Goal: Task Accomplishment & Management: Use online tool/utility

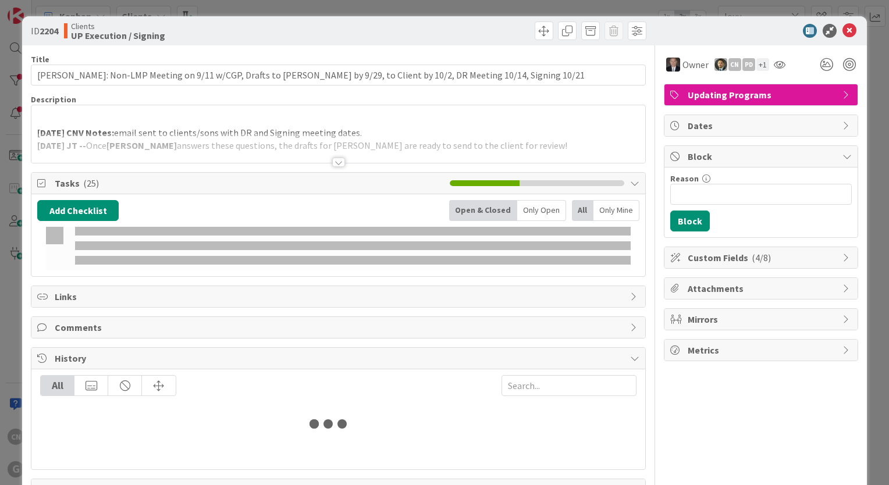
type input "louv"
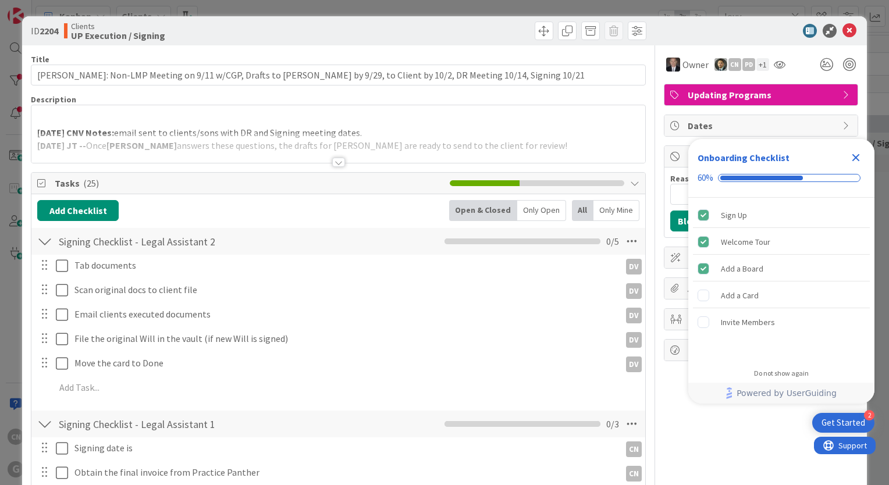
click at [856, 160] on icon "Close Checklist" at bounding box center [856, 158] width 14 height 14
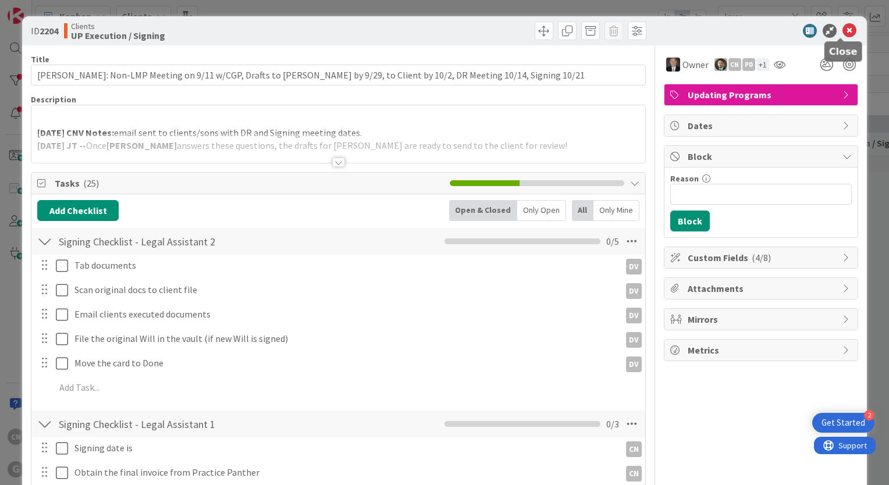
click at [842, 27] on icon at bounding box center [849, 31] width 14 height 14
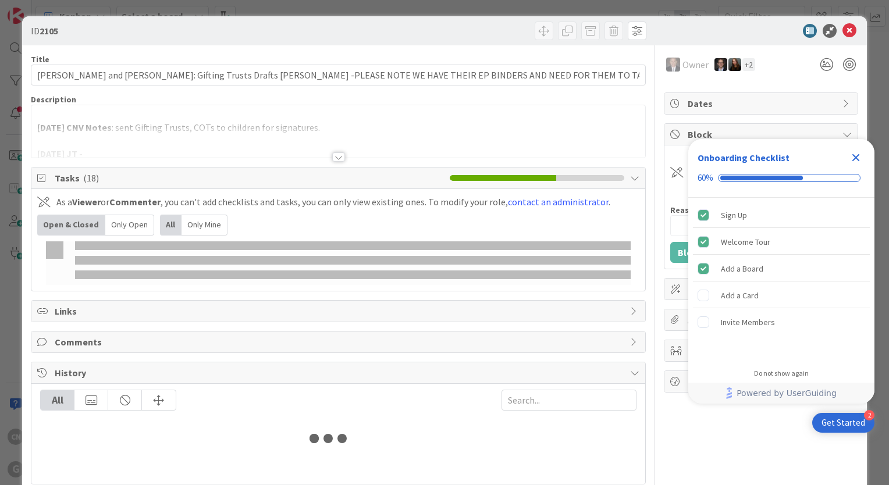
type input "louv"
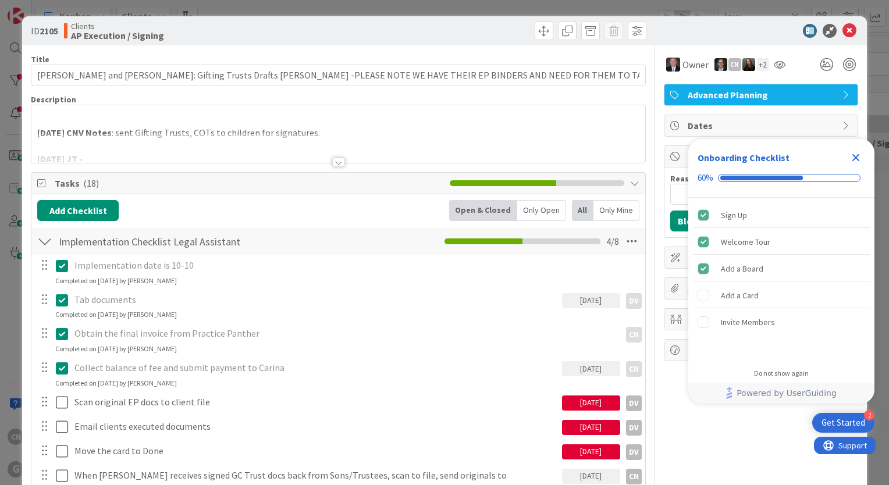
click at [855, 157] on icon "Close Checklist" at bounding box center [856, 158] width 8 height 8
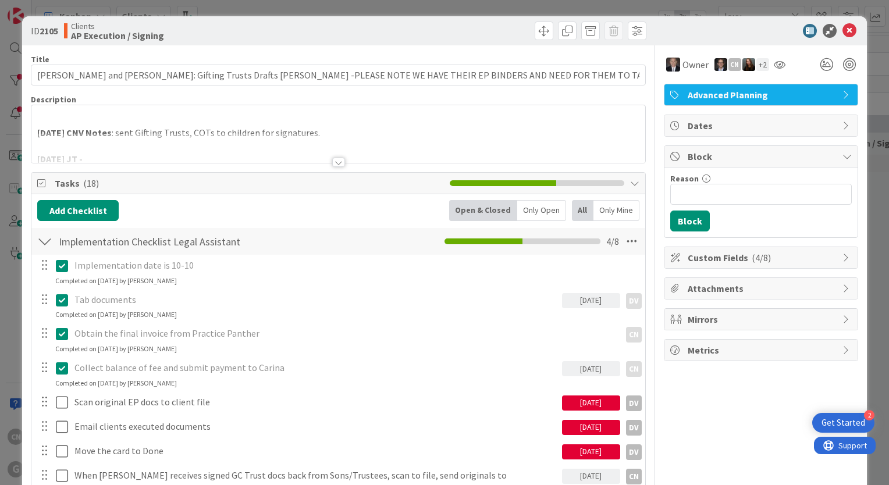
click at [467, 134] on div at bounding box center [338, 148] width 614 height 30
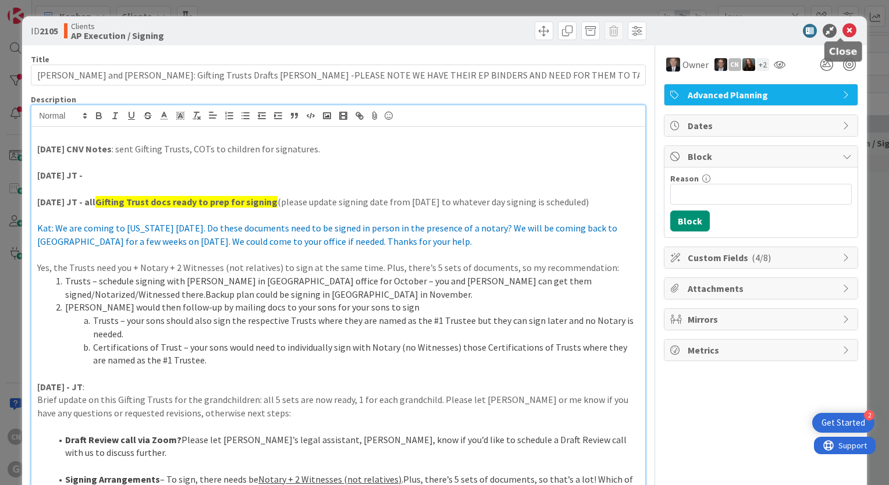
click at [844, 30] on icon at bounding box center [849, 31] width 14 height 14
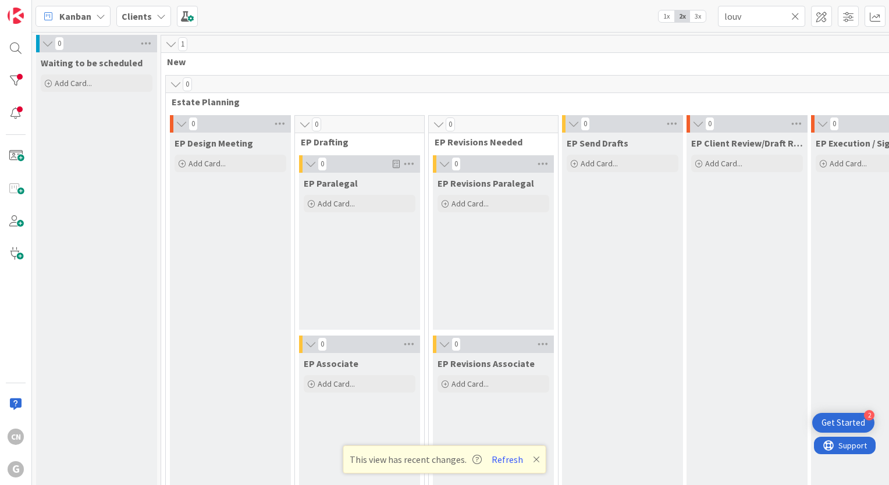
scroll to position [1686, 0]
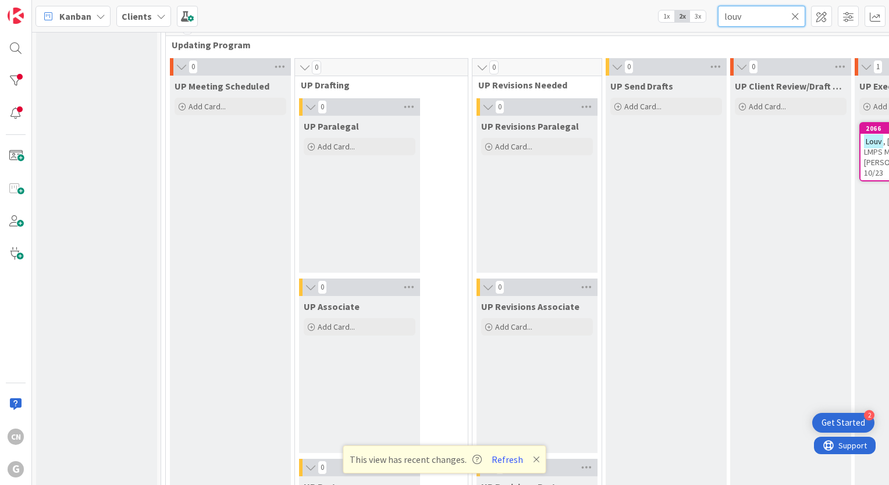
click at [754, 17] on input "louv" at bounding box center [761, 16] width 87 height 21
type input "linville"
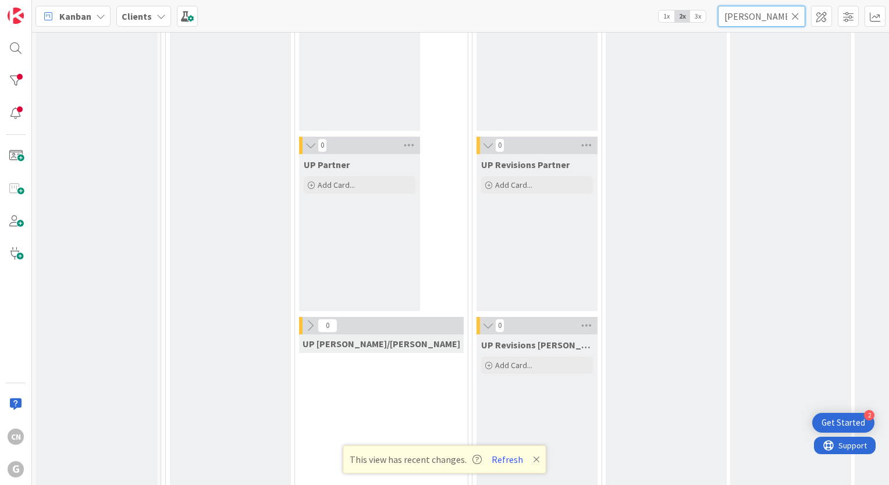
scroll to position [2046, 0]
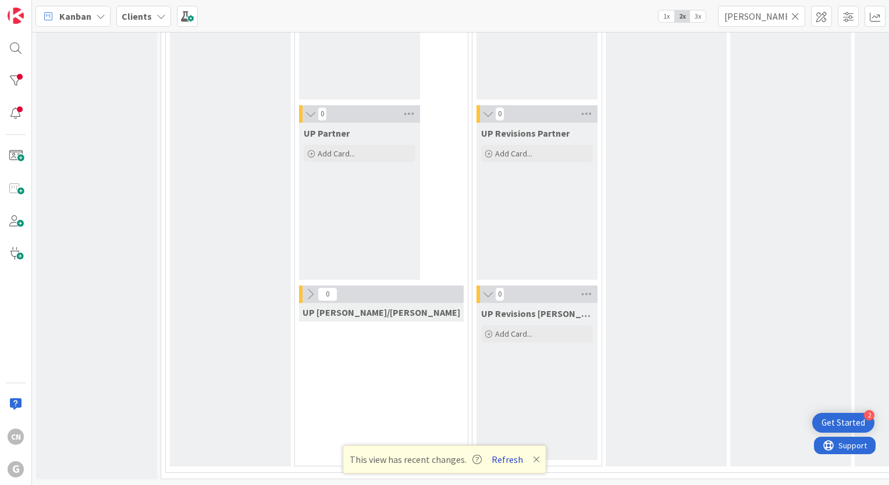
click at [510, 462] on button "Refresh" at bounding box center [508, 459] width 40 height 15
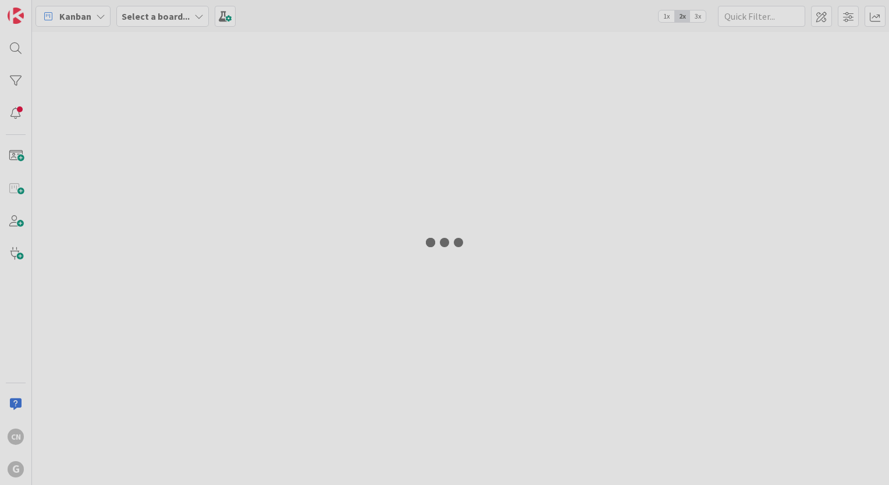
type input "[PERSON_NAME]"
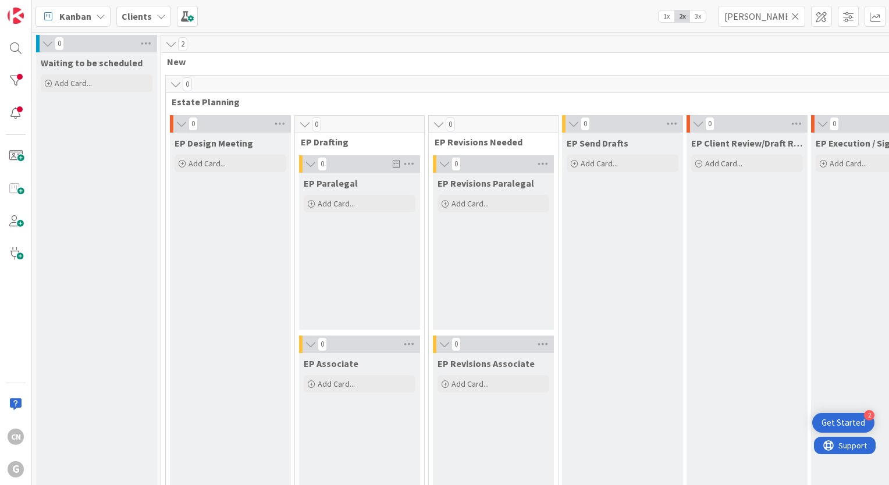
click at [697, 16] on span "3x" at bounding box center [698, 16] width 16 height 12
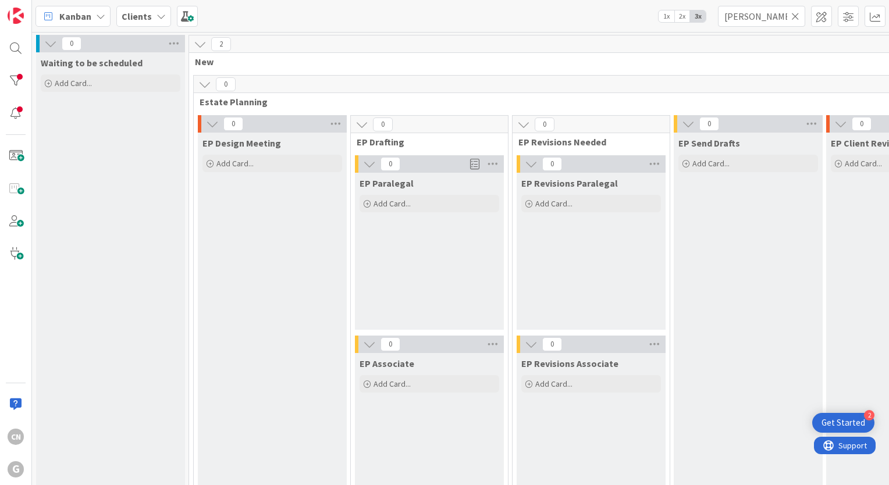
click at [682, 19] on span "2x" at bounding box center [682, 16] width 16 height 12
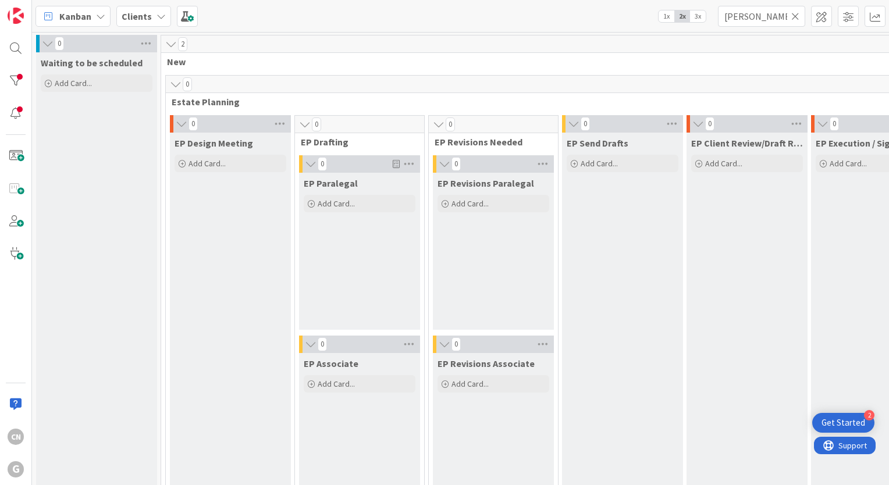
click at [667, 17] on span "1x" at bounding box center [667, 16] width 16 height 12
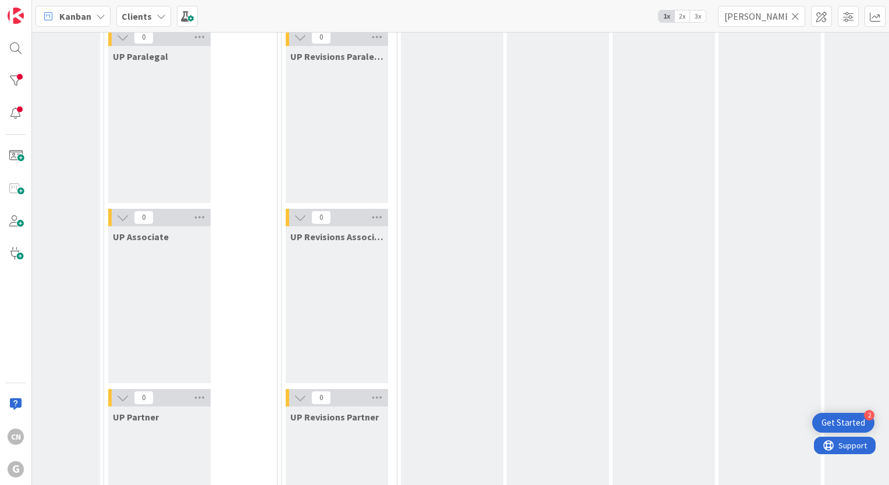
scroll to position [1756, 155]
drag, startPoint x: 864, startPoint y: 230, endPoint x: 682, endPoint y: 362, distance: 224.1
click at [717, 362] on div "UP Wrap-up & Close" at bounding box center [768, 378] width 102 height 745
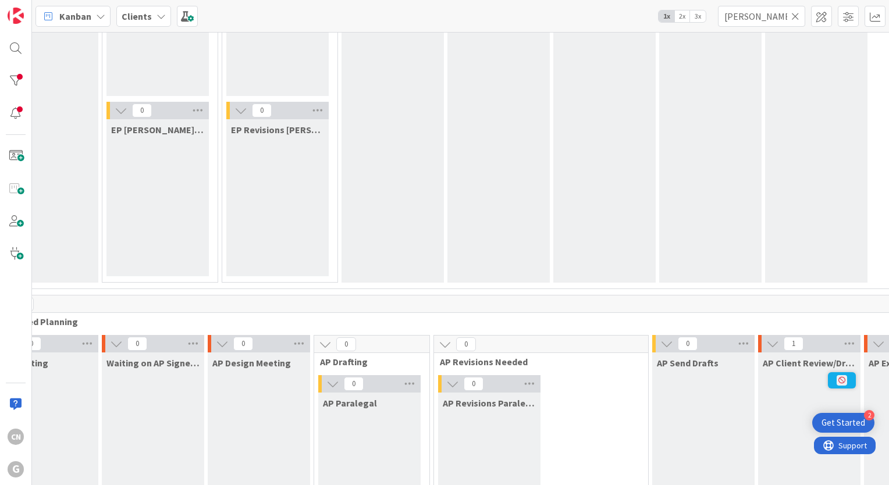
scroll to position [425, 155]
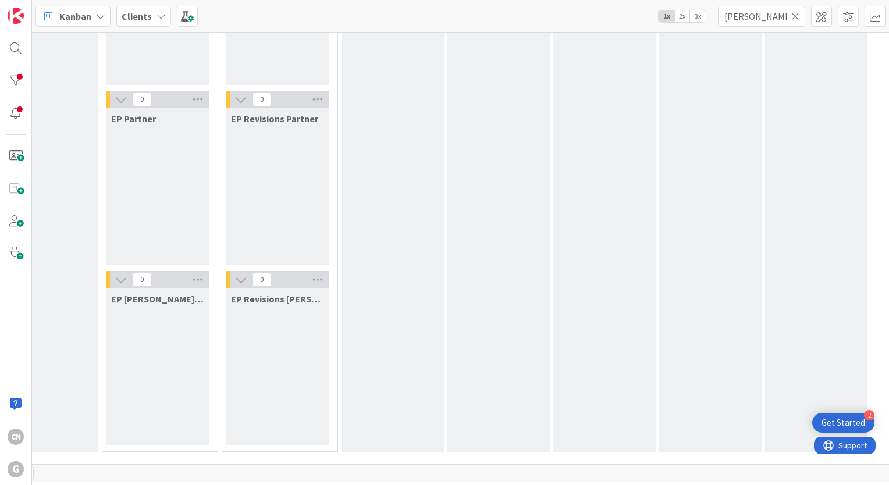
click at [684, 13] on span "2x" at bounding box center [682, 16] width 16 height 12
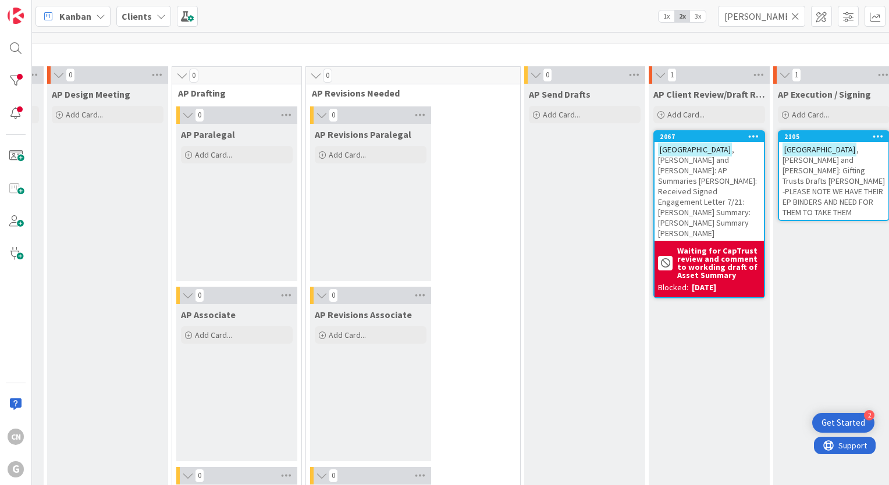
scroll to position [863, 376]
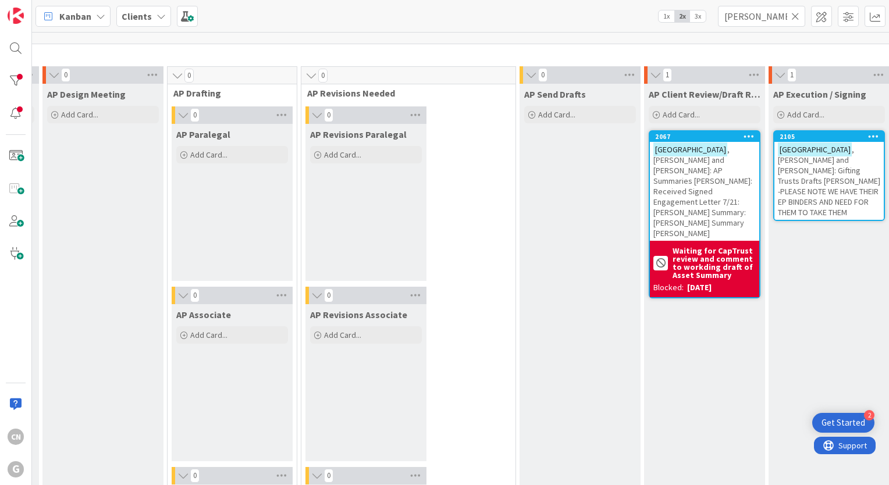
click at [778, 173] on span ", [PERSON_NAME] and [PERSON_NAME]: Gifting Trusts Drafts [PERSON_NAME] -PLEASE …" at bounding box center [829, 180] width 102 height 73
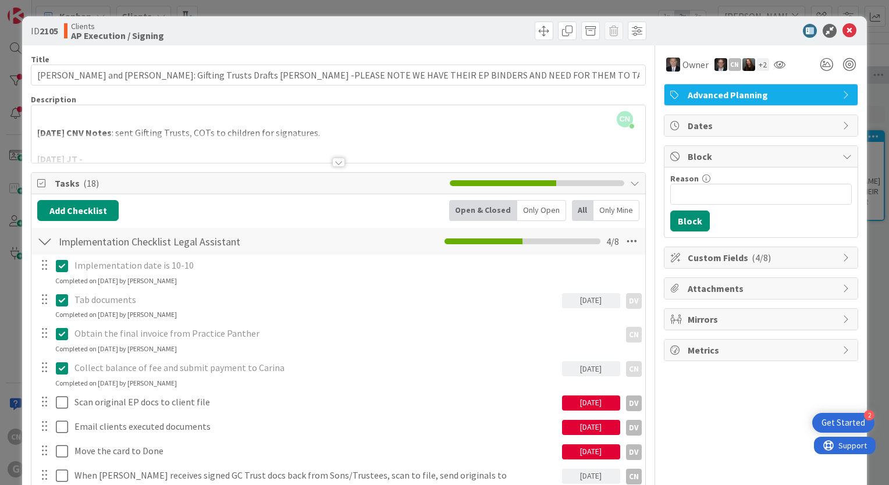
click at [335, 164] on div at bounding box center [338, 162] width 13 height 9
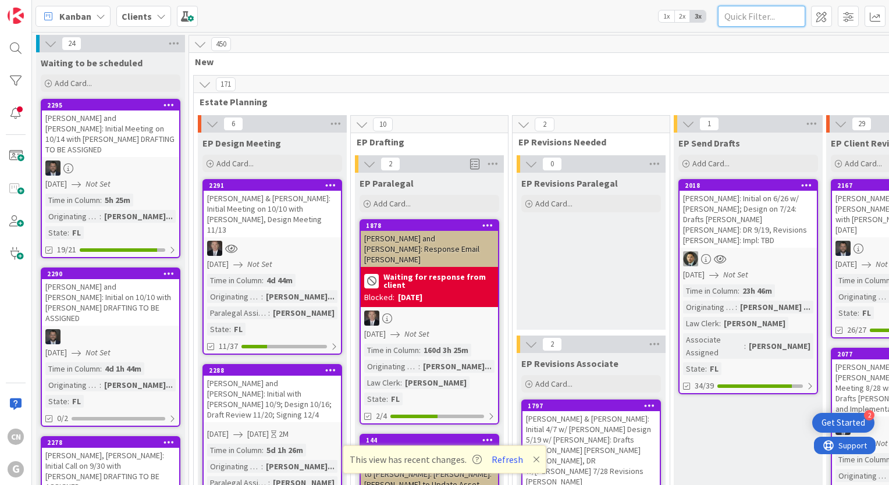
click at [774, 16] on input "text" at bounding box center [761, 16] width 87 height 21
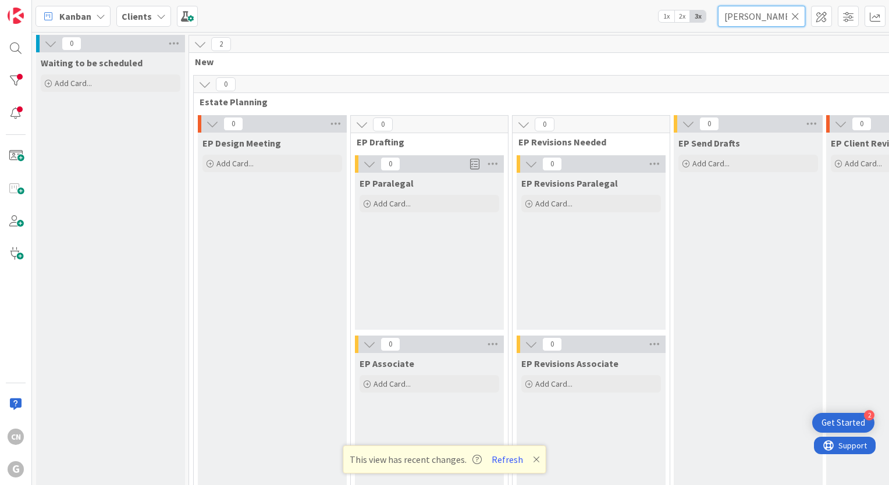
type input "[PERSON_NAME]"
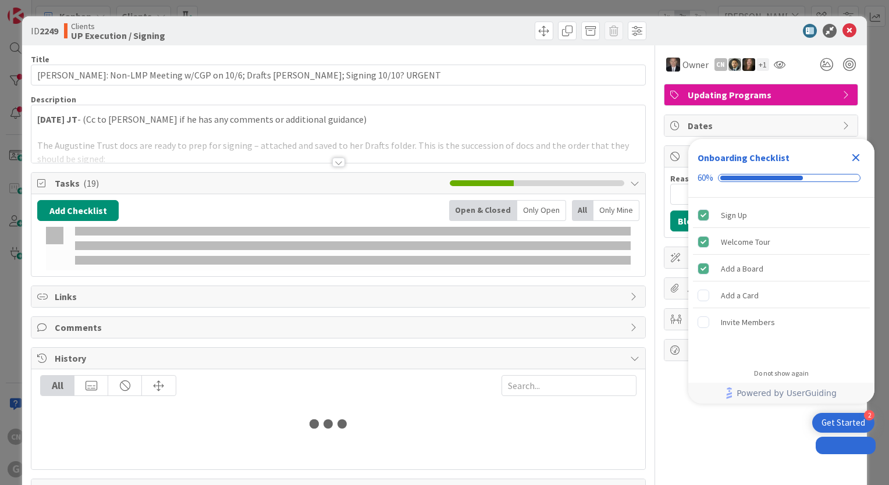
type input "[PERSON_NAME]"
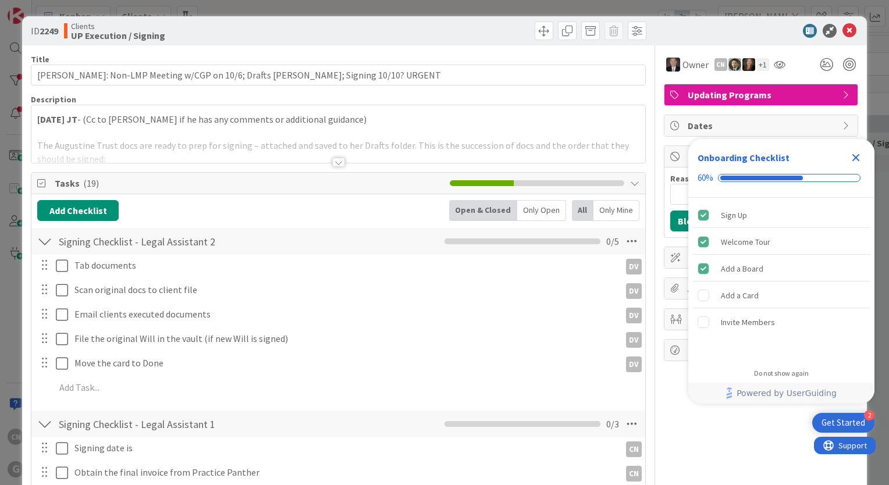
click at [859, 157] on icon "Close Checklist" at bounding box center [856, 158] width 14 height 14
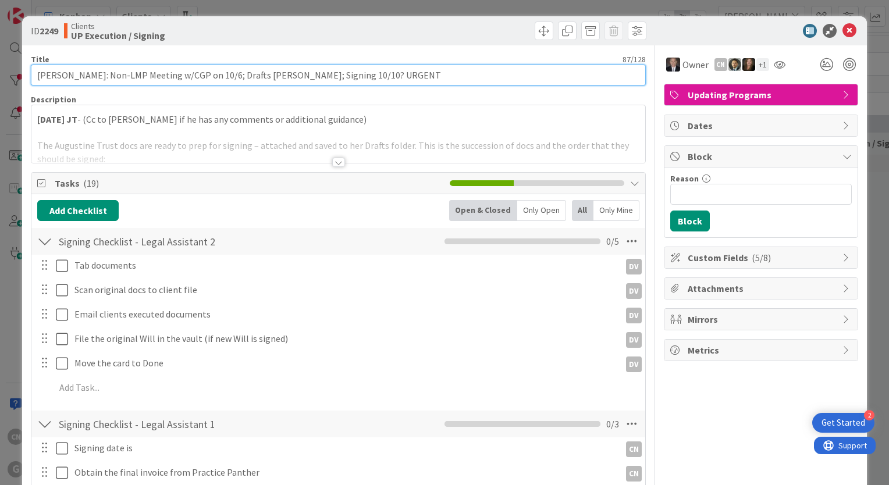
drag, startPoint x: 383, startPoint y: 78, endPoint x: 340, endPoint y: 77, distance: 43.6
click at [340, 77] on input "Augustine, Jill: Non-LMP Meeting w/CGP on 10/6; Drafts Paul Joel; Signing 10/10…" at bounding box center [338, 75] width 615 height 21
type input "[PERSON_NAME]: Non-LMP Meeting w/CGP on 10/6; Drafts [PERSON_NAME]; Signing 10/…"
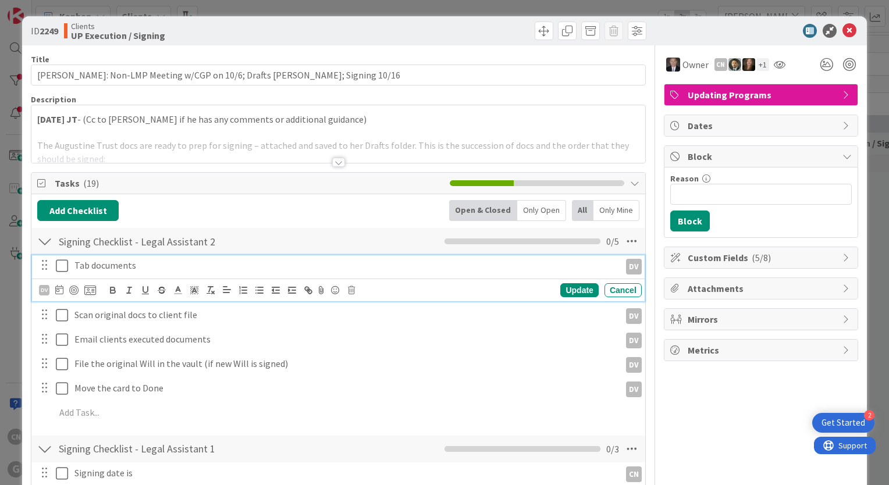
click at [136, 271] on div "Tab documents" at bounding box center [345, 265] width 550 height 20
click at [61, 291] on icon at bounding box center [59, 289] width 8 height 9
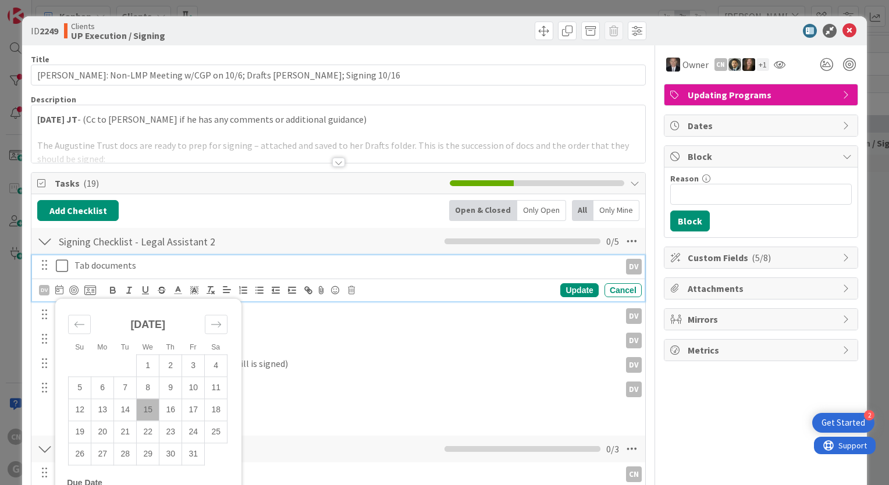
click at [149, 406] on td "15" at bounding box center [148, 410] width 23 height 22
type input "[DATE]"
click at [566, 292] on div "Update" at bounding box center [579, 290] width 38 height 14
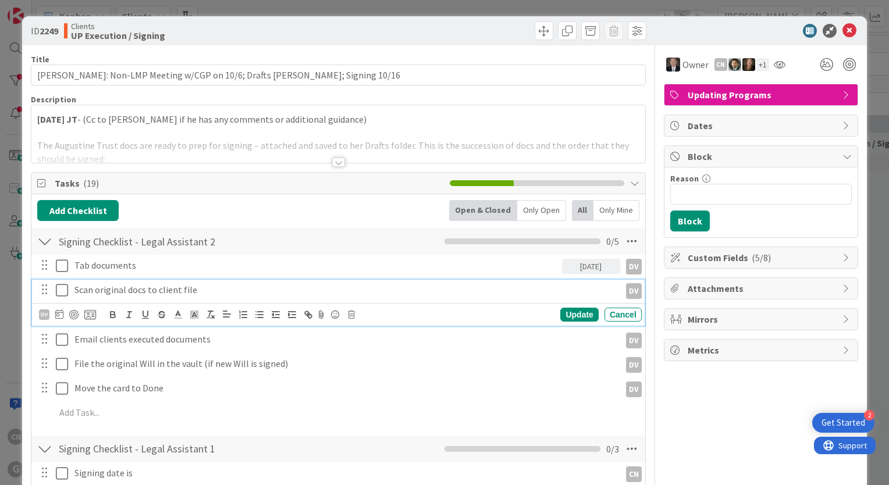
click at [200, 289] on p "Scan original docs to client file" at bounding box center [344, 289] width 541 height 13
click at [59, 313] on icon at bounding box center [59, 314] width 8 height 9
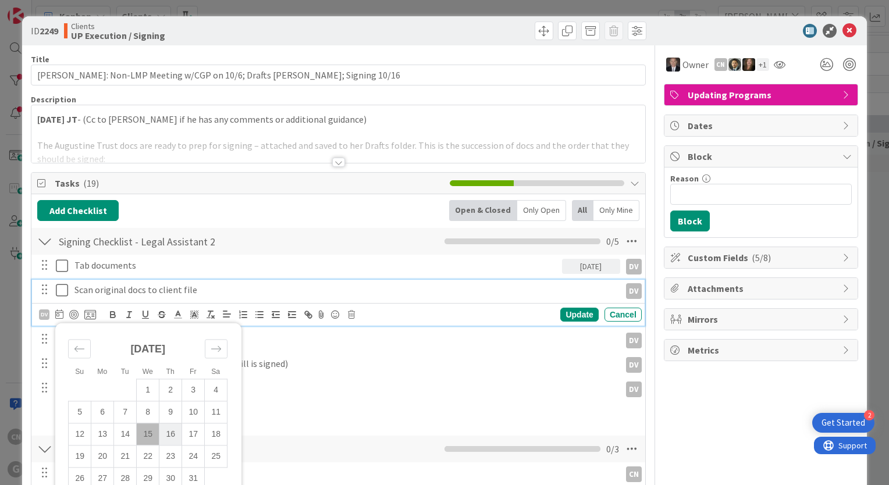
click at [170, 440] on td "16" at bounding box center [170, 435] width 23 height 22
type input "[DATE]"
click at [572, 317] on div "Update" at bounding box center [579, 315] width 38 height 14
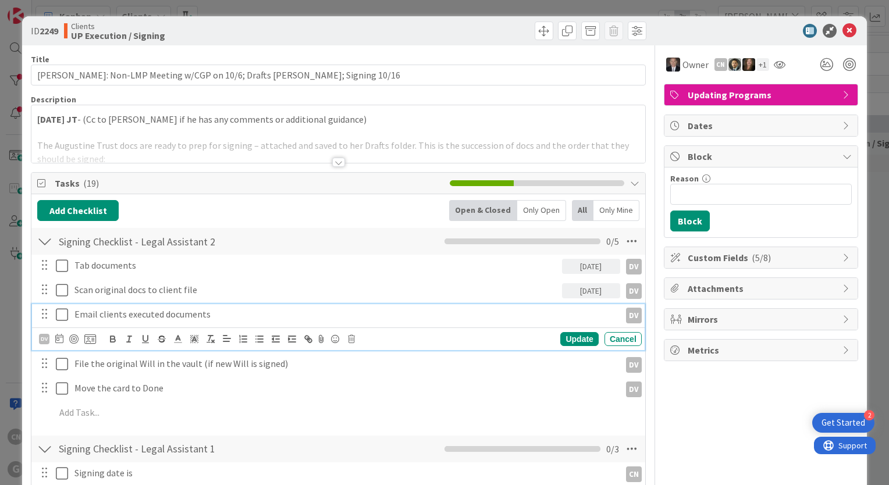
click at [228, 310] on p "Email clients executed documents" at bounding box center [344, 314] width 541 height 13
click at [58, 339] on icon at bounding box center [59, 338] width 8 height 9
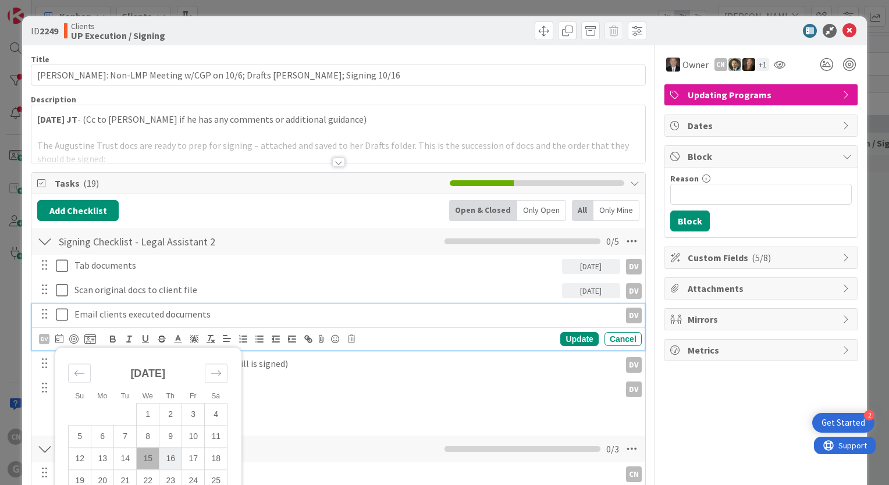
click at [165, 456] on td "16" at bounding box center [170, 459] width 23 height 22
type input "[DATE]"
click at [571, 336] on div "Update" at bounding box center [579, 339] width 38 height 14
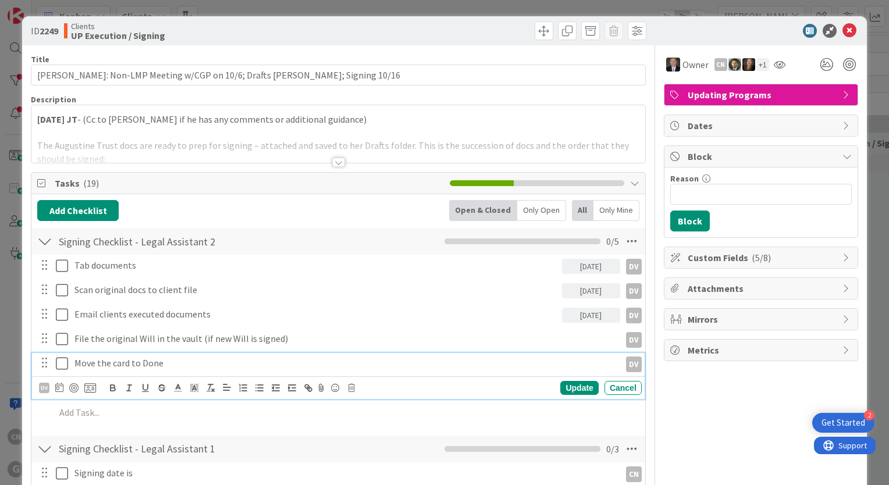
click at [199, 368] on p "Move the card to Done" at bounding box center [344, 363] width 541 height 13
click at [57, 388] on icon at bounding box center [59, 387] width 8 height 9
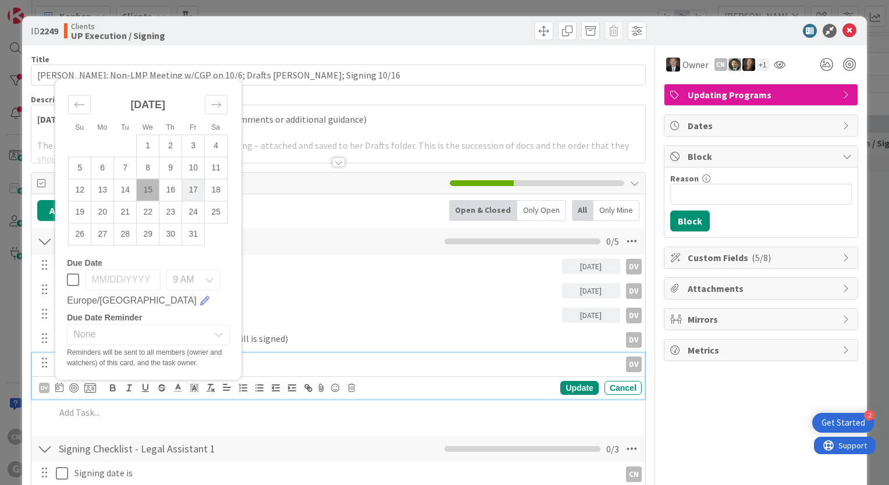
click at [189, 191] on td "17" at bounding box center [193, 190] width 23 height 22
type input "[DATE]"
click at [561, 385] on div "Update" at bounding box center [579, 388] width 38 height 14
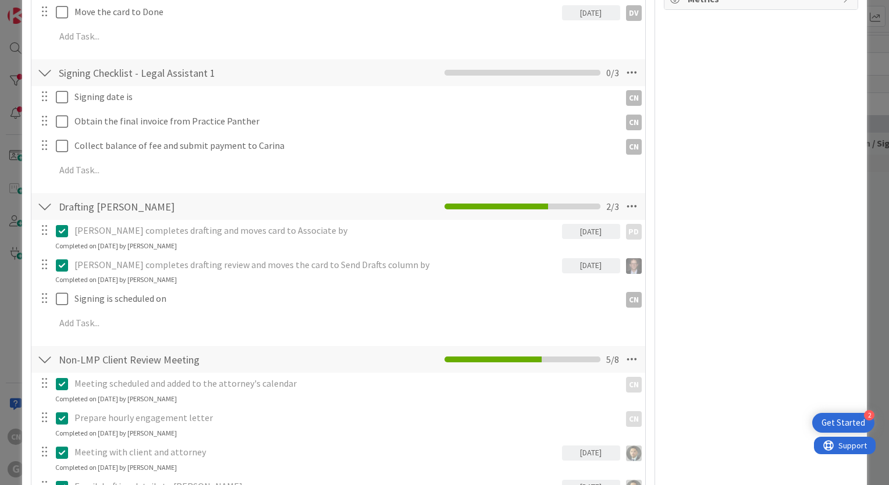
scroll to position [372, 0]
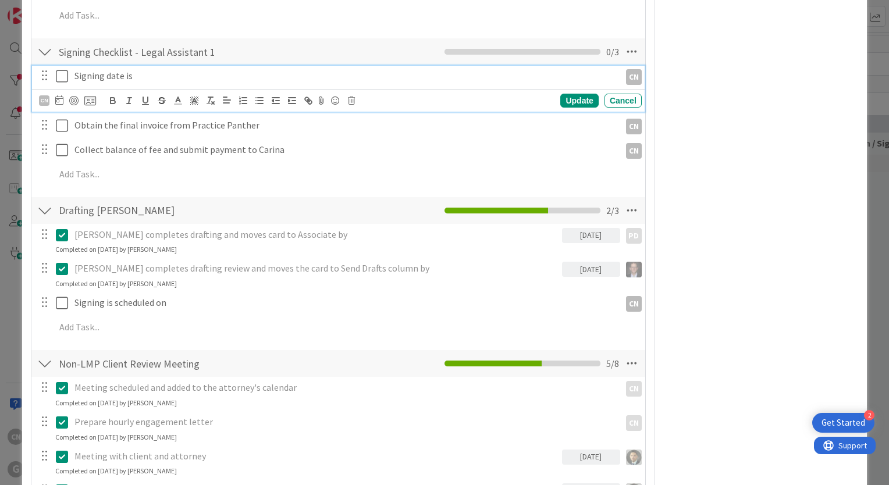
click at [143, 75] on p "Signing date is" at bounding box center [344, 75] width 541 height 13
click at [56, 73] on icon at bounding box center [62, 76] width 12 height 14
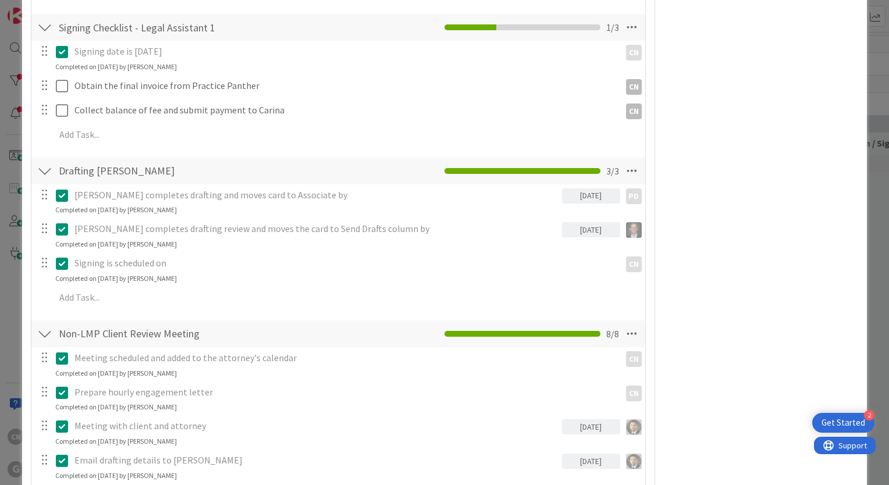
scroll to position [348, 0]
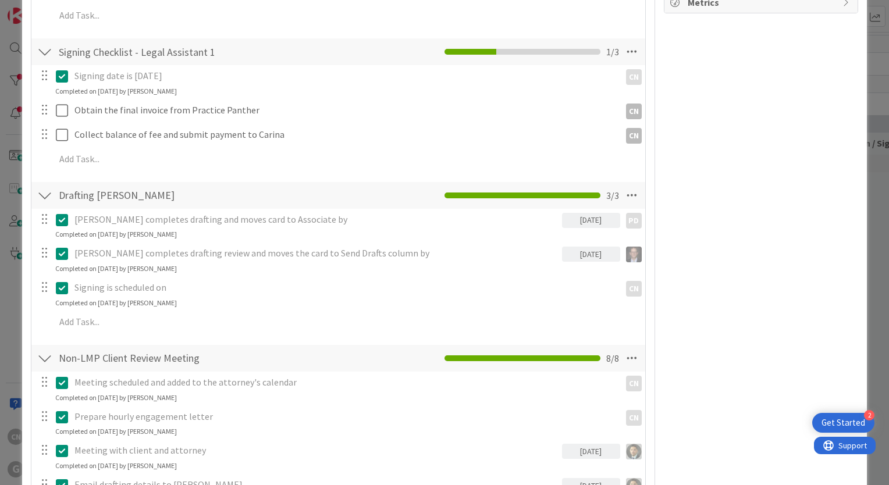
click at [753, 86] on div "Owner CN + 1 Updating Programs Dates Block Reason 0 / 256 Block Custom Fields (…" at bounding box center [761, 411] width 194 height 1429
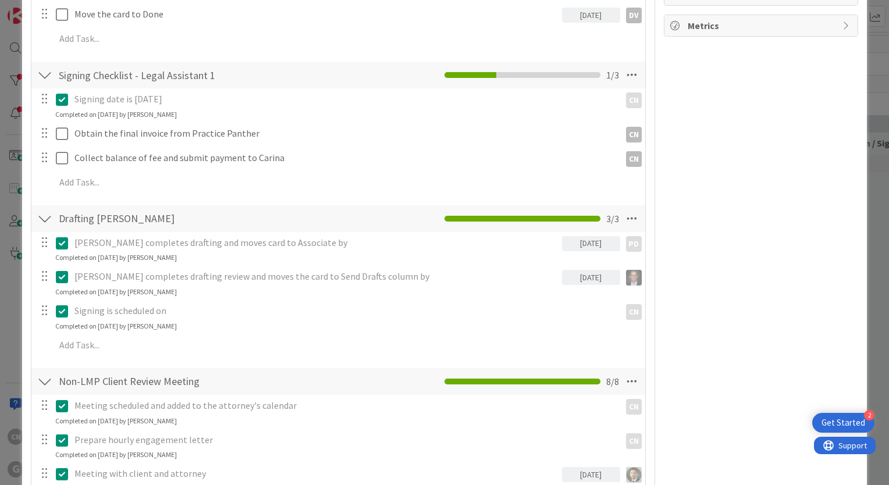
scroll to position [0, 0]
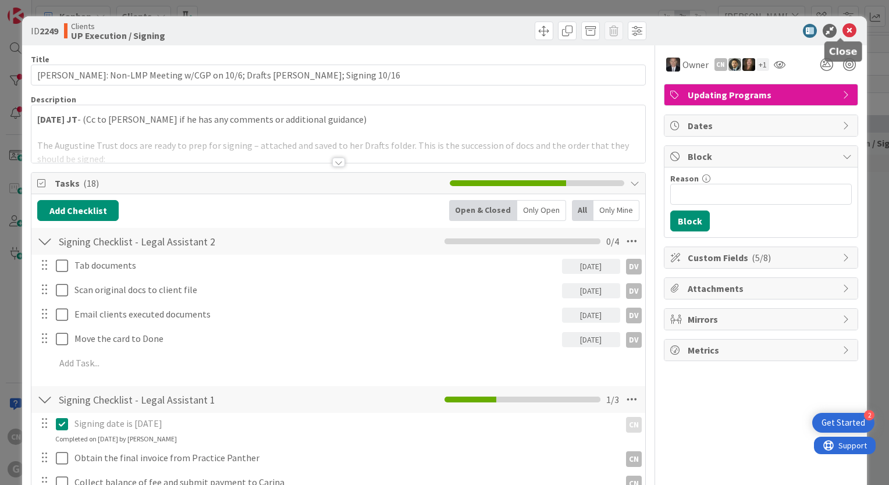
click at [842, 35] on icon at bounding box center [849, 31] width 14 height 14
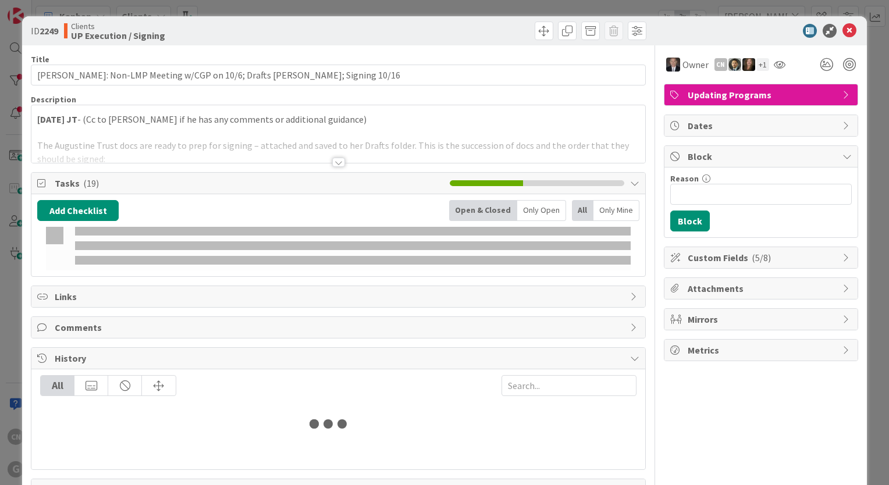
type input "[PERSON_NAME]"
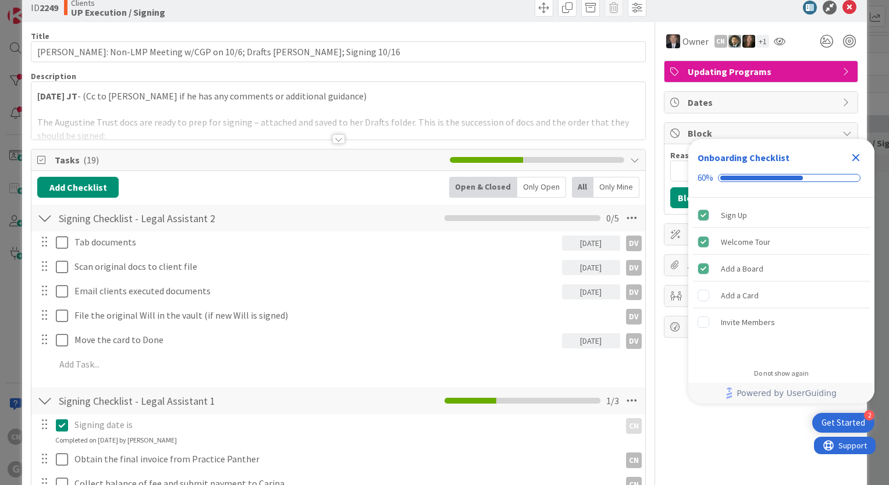
scroll to position [326, 0]
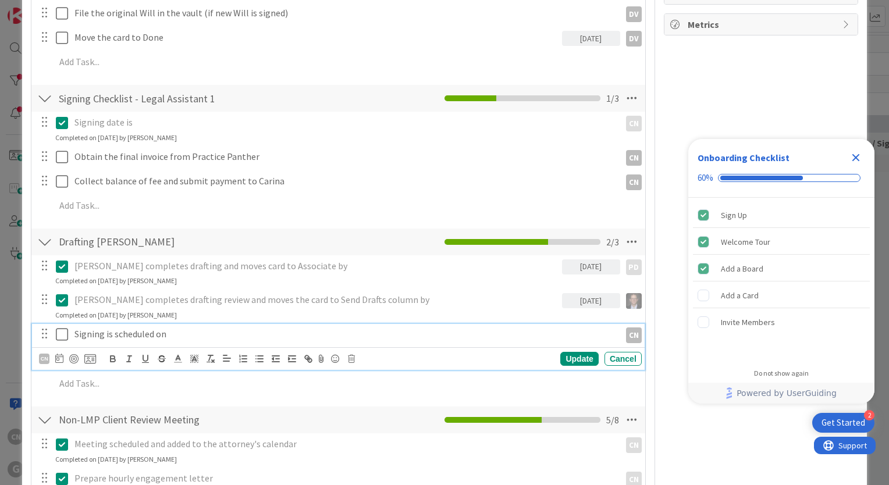
click at [182, 333] on p "Signing is scheduled on" at bounding box center [344, 334] width 541 height 13
click at [61, 336] on icon at bounding box center [62, 335] width 12 height 14
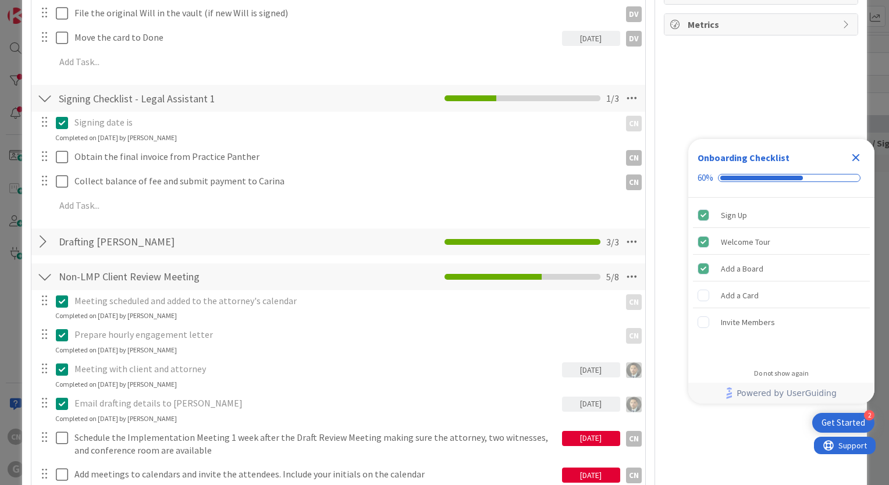
click at [739, 463] on div "Owner CN + 1 Updating Programs Dates Block Reason 0 / 256 Block Custom Fields (…" at bounding box center [761, 405] width 194 height 1371
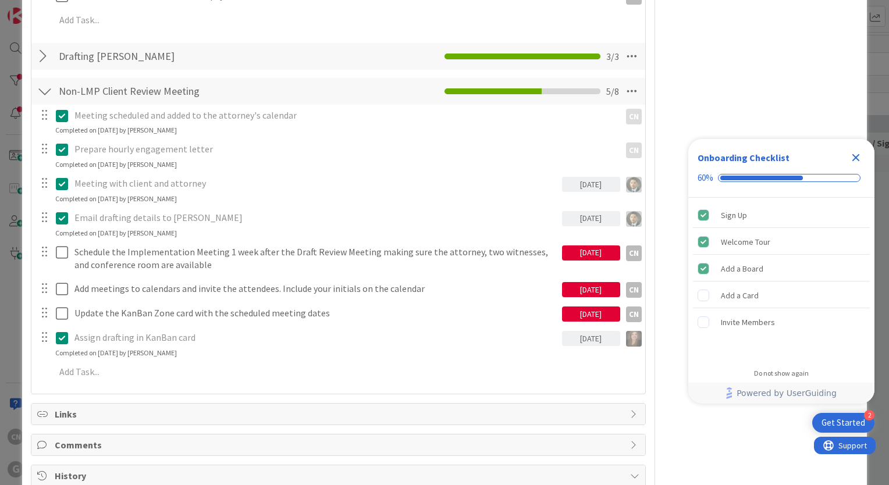
scroll to position [512, 0]
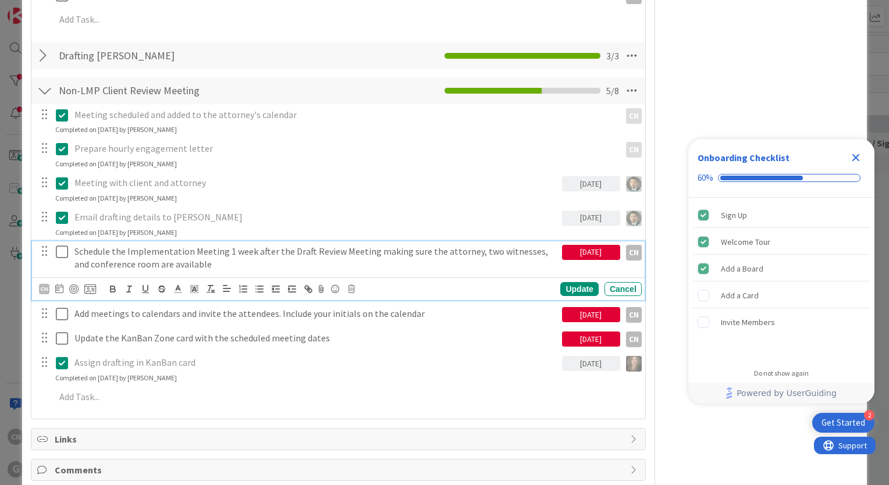
click at [58, 250] on icon at bounding box center [62, 252] width 12 height 14
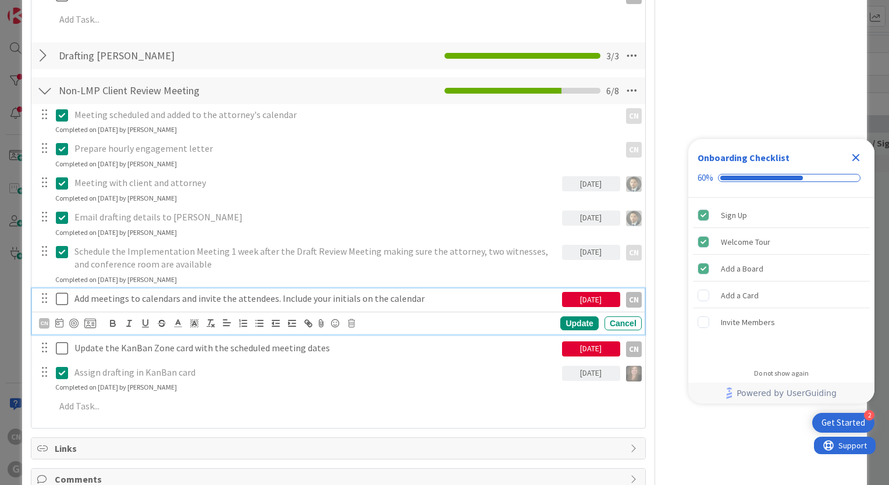
click at [61, 296] on icon at bounding box center [62, 299] width 12 height 14
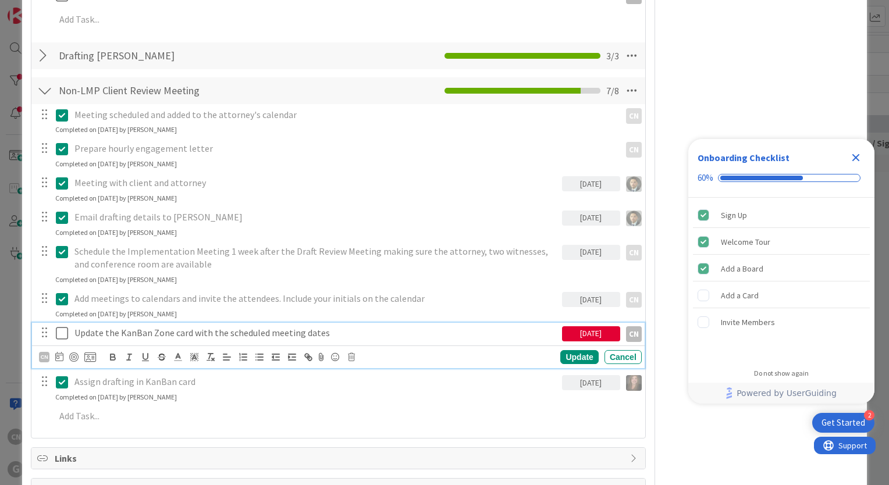
click at [61, 327] on icon at bounding box center [62, 333] width 12 height 14
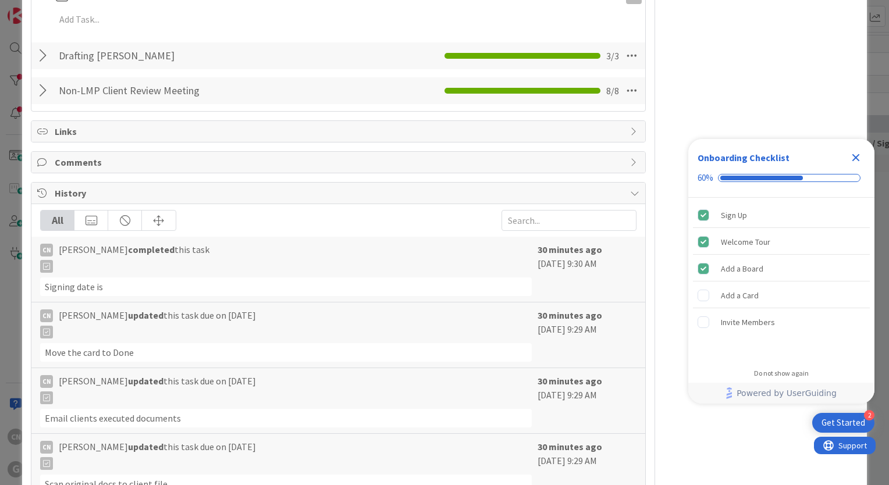
click at [858, 159] on icon "Close Checklist" at bounding box center [856, 158] width 8 height 8
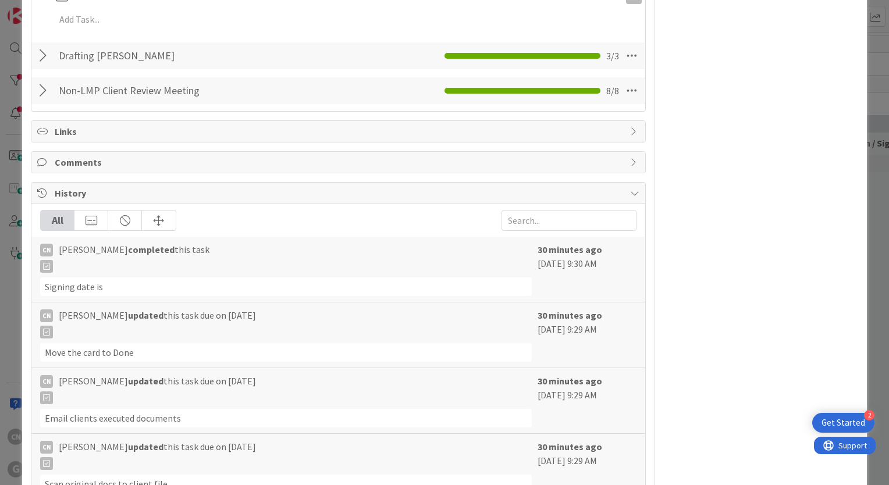
click at [762, 114] on div "Owner CN + 1 Updating Programs Dates Block Reason 0 / 256 Block Custom Fields (…" at bounding box center [761, 77] width 194 height 1089
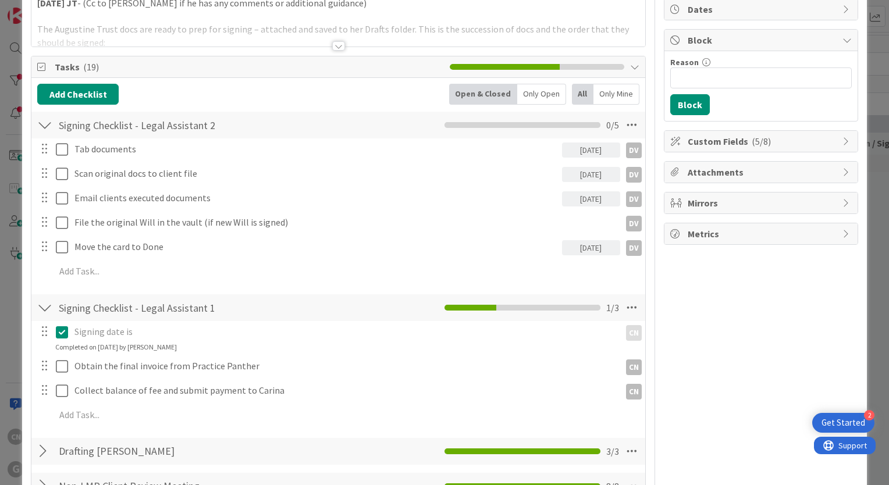
scroll to position [93, 0]
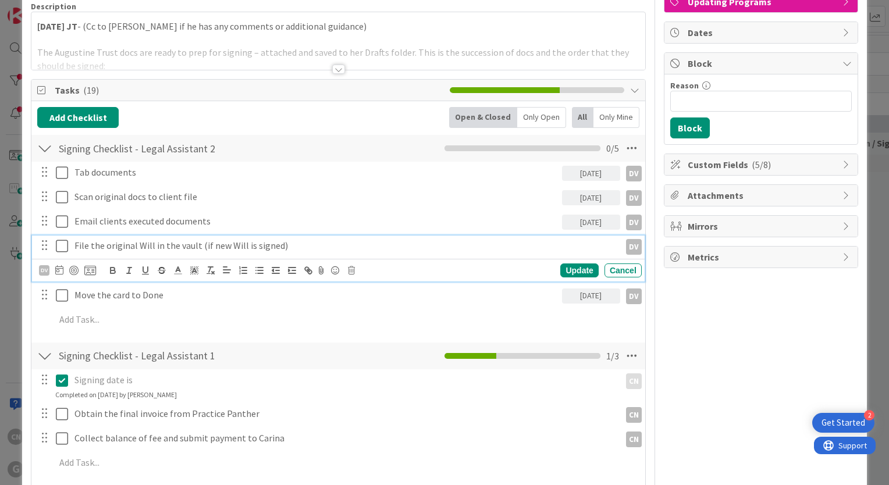
click at [283, 239] on p "File the original Will in the vault (if new Will is signed)" at bounding box center [344, 245] width 541 height 13
click at [353, 271] on icon at bounding box center [351, 270] width 7 height 8
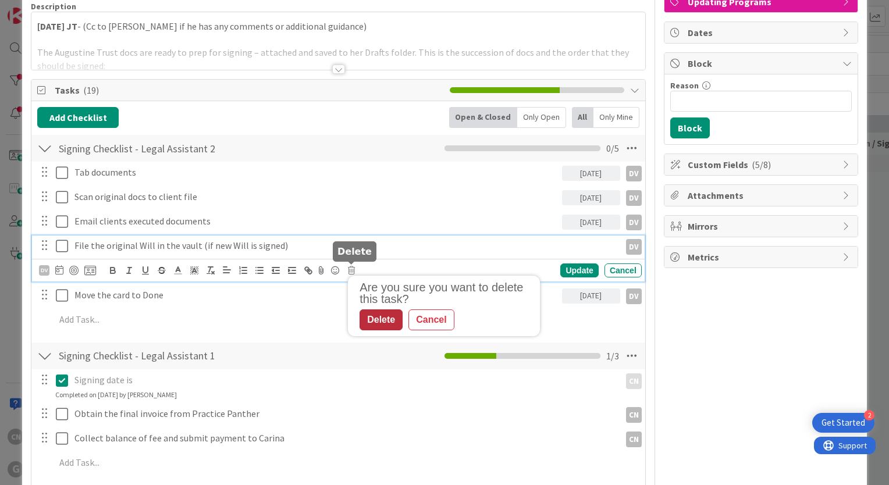
click at [383, 317] on div "Delete" at bounding box center [381, 320] width 43 height 21
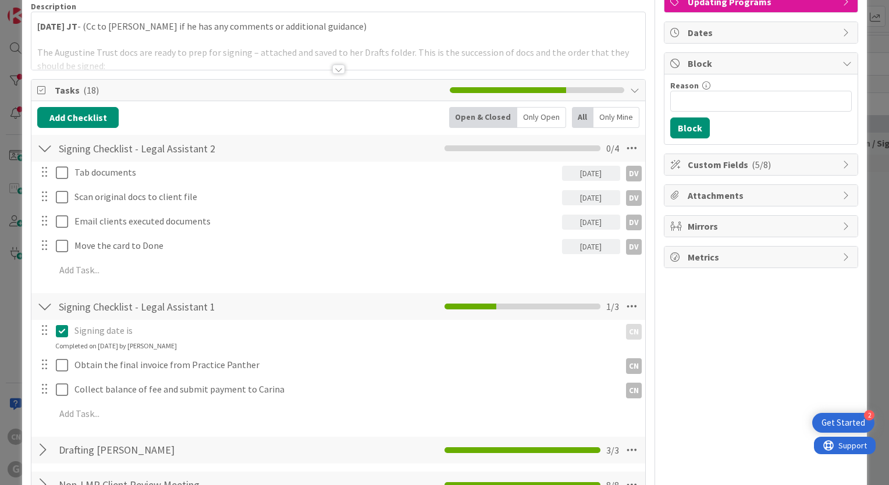
click at [704, 328] on div "Owner CN + 1 Updating Programs Dates Block Reason 0 / 256 Block Custom Fields (…" at bounding box center [761, 484] width 194 height 1064
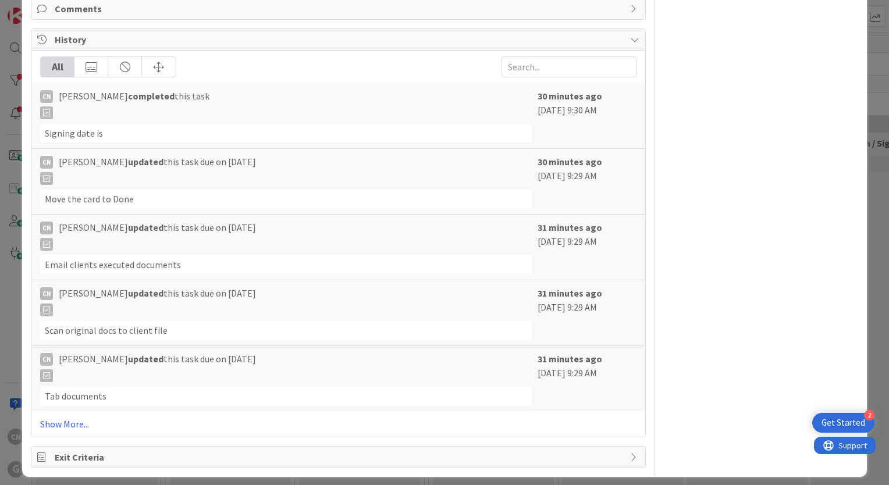
scroll to position [646, 0]
